Goal: Check status: Check status

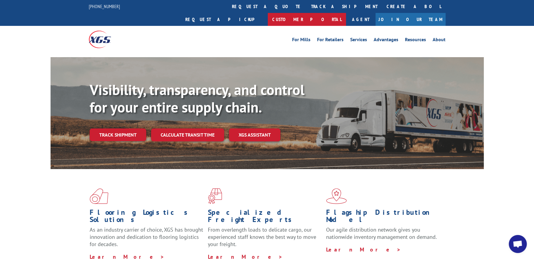
click at [346, 13] on link "Customer Portal" at bounding box center [307, 19] width 78 height 13
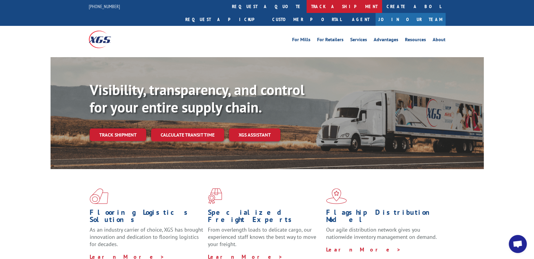
click at [306, 7] on link "track a shipment" at bounding box center [343, 6] width 75 height 13
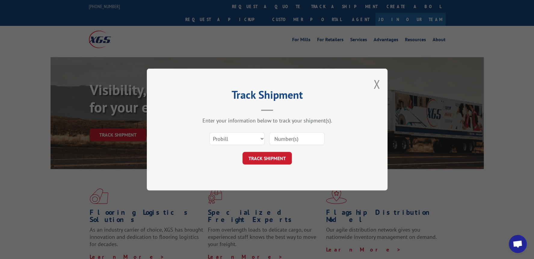
click at [280, 141] on input at bounding box center [296, 138] width 55 height 13
paste input "16699361"
type input "16699361"
click at [276, 160] on button "TRACK SHIPMENT" at bounding box center [266, 158] width 49 height 13
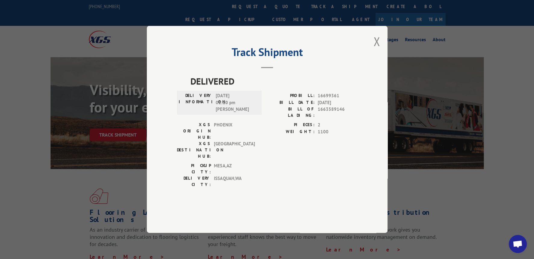
click at [381, 61] on div "Track Shipment DELIVERED DELIVERY INFORMATION: [DATE] 01:10 pm [PERSON_NAME] PR…" at bounding box center [267, 129] width 241 height 207
click at [378, 49] on button "Close modal" at bounding box center [376, 41] width 7 height 16
